Goal: Unclear

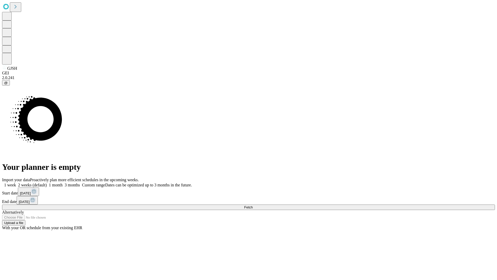
click at [253, 205] on span "Fetch" at bounding box center [248, 207] width 9 height 4
